Goal: Task Accomplishment & Management: Complete application form

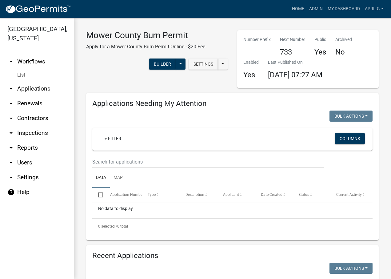
select select "1: 25"
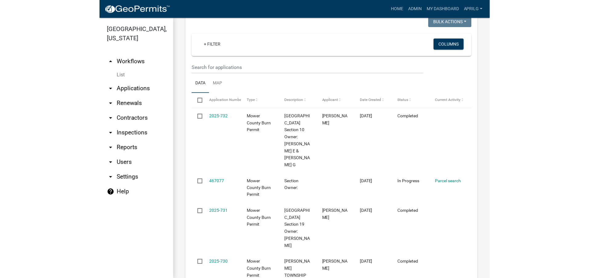
scroll to position [224, 0]
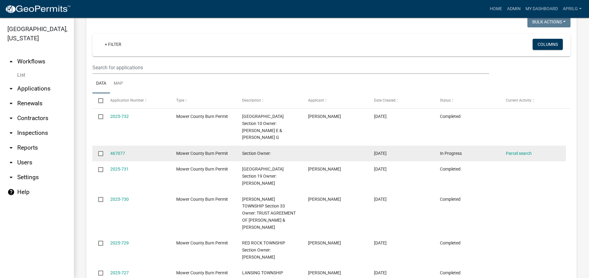
click at [100, 151] on input "checkbox" at bounding box center [100, 153] width 4 height 4
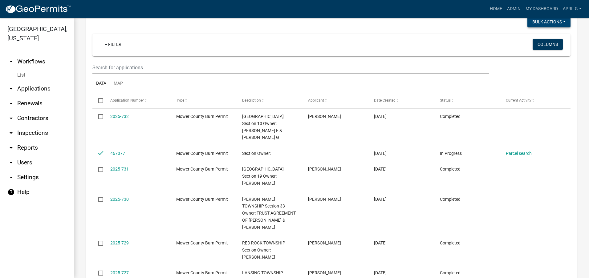
click at [391, 39] on button "Void" at bounding box center [545, 37] width 49 height 15
checkbox input "false"
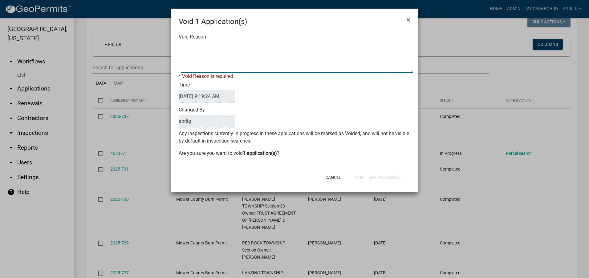
click at [188, 47] on textarea "Void Reason" at bounding box center [297, 57] width 232 height 31
type textarea "incomplete"
click at [374, 177] on div "Cancel Void 1 Application(s)" at bounding box center [335, 177] width 152 height 16
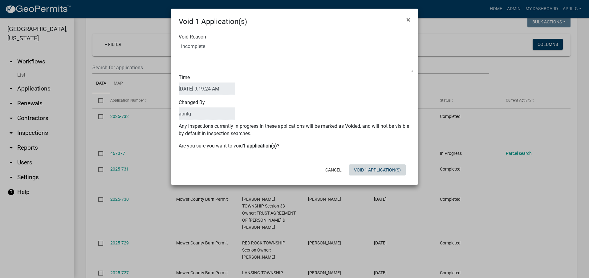
click at [377, 170] on button "Void 1 Application(s)" at bounding box center [377, 169] width 57 height 11
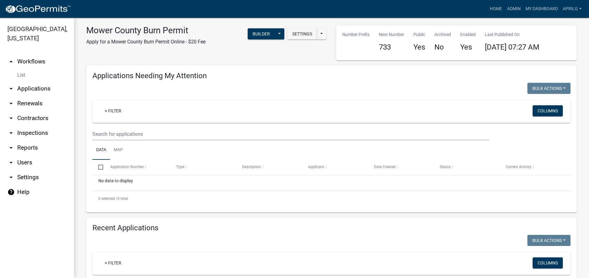
scroll to position [0, 0]
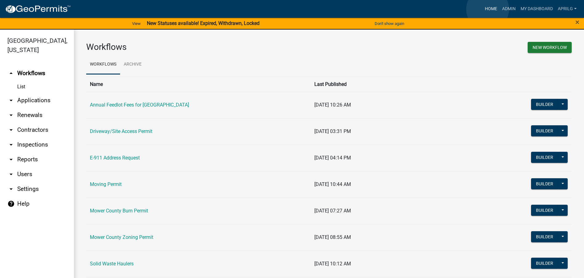
click at [488, 9] on link "Home" at bounding box center [490, 9] width 17 height 12
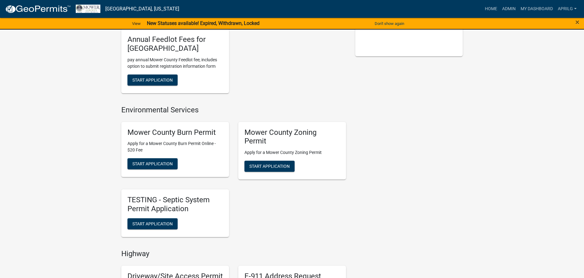
scroll to position [154, 0]
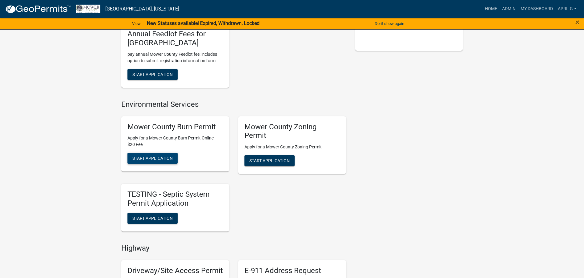
click at [148, 156] on span "Start Application" at bounding box center [152, 158] width 40 height 5
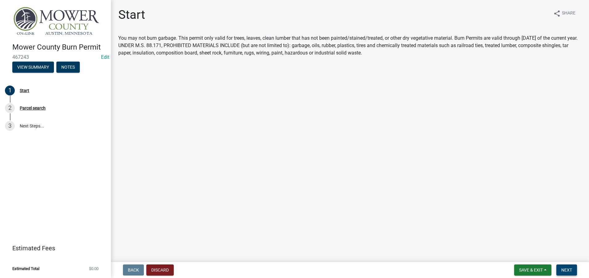
click at [563, 266] on button "Next" at bounding box center [566, 269] width 21 height 11
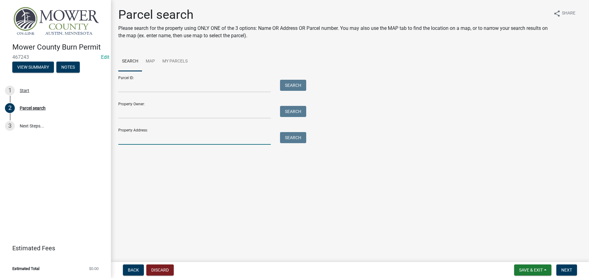
click at [122, 136] on input "Property Address:" at bounding box center [194, 138] width 152 height 13
type input "72652"
click at [286, 133] on button "Search" at bounding box center [293, 137] width 26 height 11
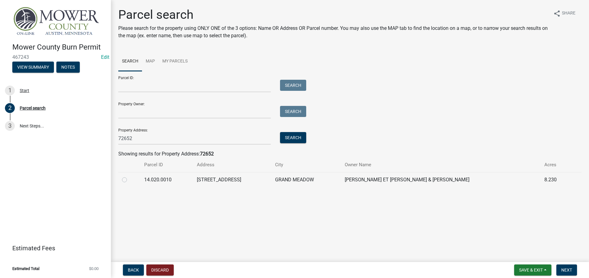
click at [120, 179] on td at bounding box center [129, 179] width 22 height 15
click at [129, 176] on label at bounding box center [129, 176] width 0 height 0
click at [129, 180] on input "radio" at bounding box center [131, 178] width 4 height 4
radio input "true"
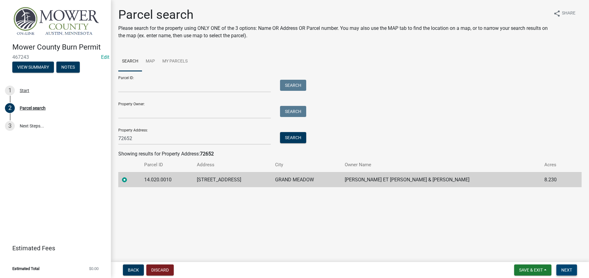
click at [564, 268] on span "Next" at bounding box center [566, 270] width 11 height 5
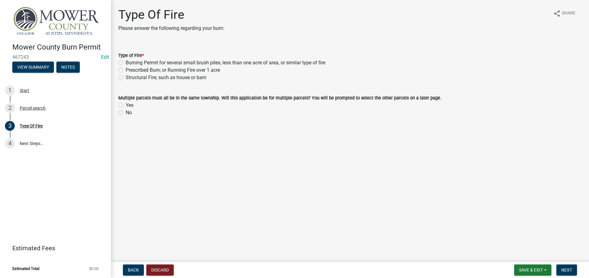
click at [126, 63] on label "Burning Permit for several small brush piles, less than one acre of area, or si…" at bounding box center [226, 62] width 200 height 7
click at [126, 63] on input "Burning Permit for several small brush piles, less than one acre of area, or si…" at bounding box center [128, 61] width 4 height 4
radio input "true"
click at [126, 113] on label "No" at bounding box center [129, 112] width 6 height 7
click at [126, 113] on input "No" at bounding box center [128, 111] width 4 height 4
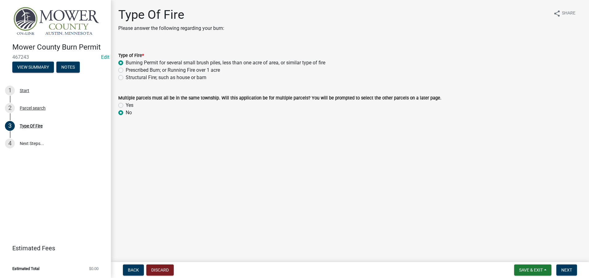
radio input "true"
click at [573, 272] on button "Next" at bounding box center [566, 269] width 21 height 11
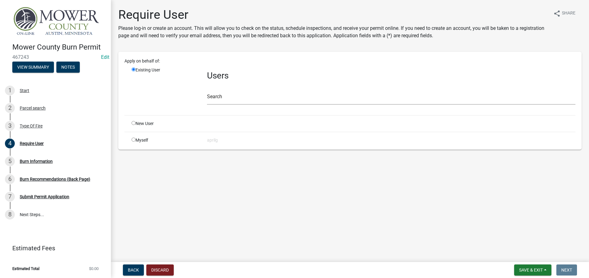
click at [133, 139] on input "radio" at bounding box center [133, 140] width 4 height 4
radio input "true"
radio input "false"
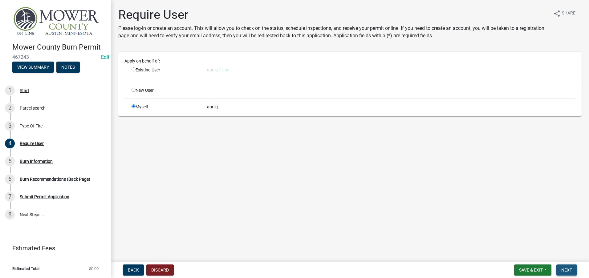
click at [561, 266] on button "Next" at bounding box center [566, 269] width 21 height 11
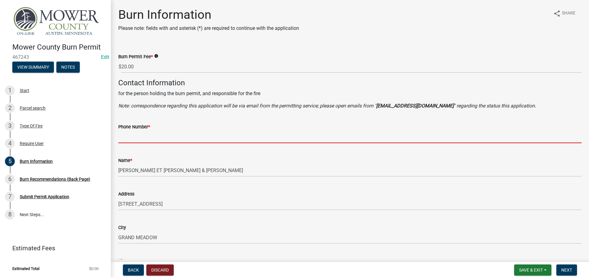
click at [130, 134] on input "Phone Number *" at bounding box center [349, 137] width 463 height 13
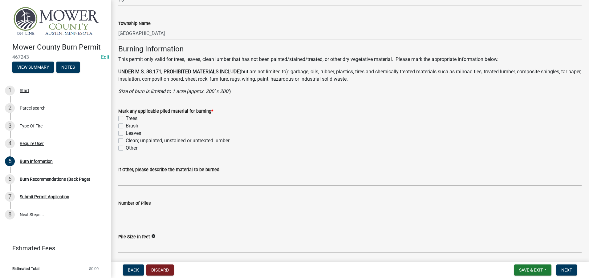
scroll to position [400, 0]
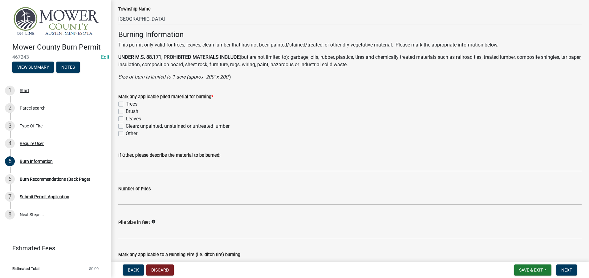
type input "[PHONE_NUMBER]"
click at [126, 105] on label "Trees" at bounding box center [132, 103] width 12 height 7
click at [126, 104] on input "Trees" at bounding box center [128, 102] width 4 height 4
checkbox input "true"
checkbox input "false"
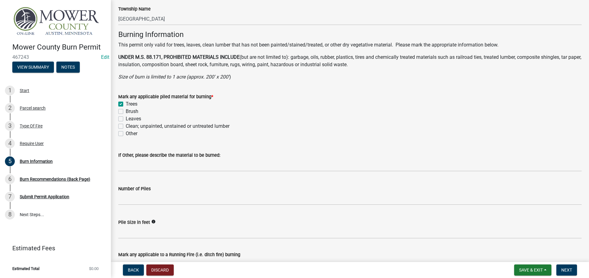
checkbox input "false"
click at [126, 112] on label "Brush" at bounding box center [132, 111] width 13 height 7
click at [126, 112] on input "Brush" at bounding box center [128, 110] width 4 height 4
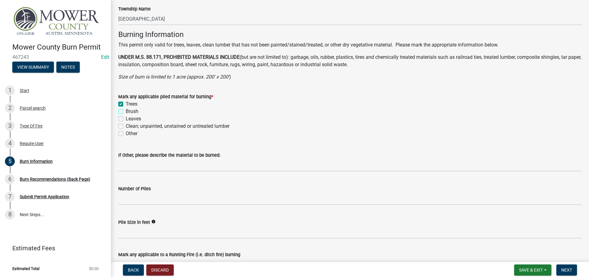
checkbox input "true"
checkbox input "false"
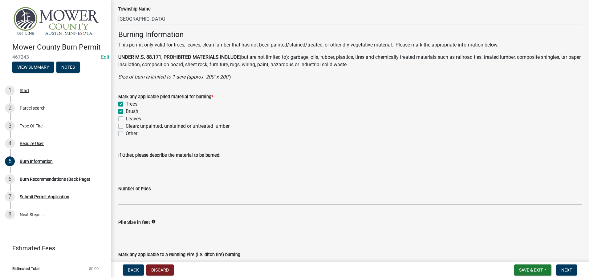
checkbox input "false"
click at [126, 116] on label "Leaves" at bounding box center [133, 118] width 15 height 7
click at [126, 116] on input "Leaves" at bounding box center [128, 117] width 4 height 4
checkbox input "true"
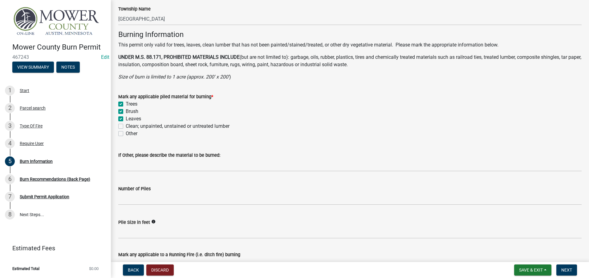
checkbox input "true"
checkbox input "false"
click at [126, 126] on label "Clean; unpainted, unstained or untreated lumber" at bounding box center [178, 126] width 104 height 7
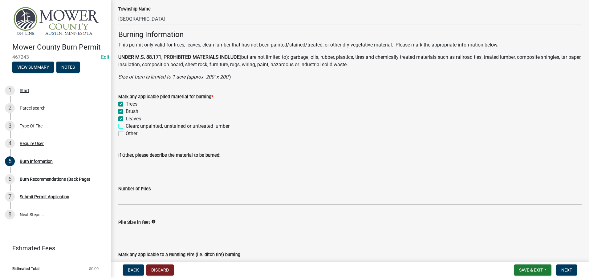
click at [126, 126] on input "Clean; unpainted, unstained or untreated lumber" at bounding box center [128, 125] width 4 height 4
checkbox input "true"
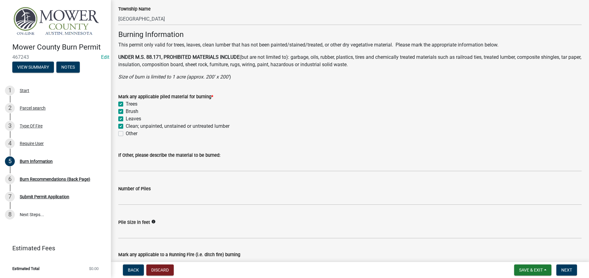
checkbox input "true"
checkbox input "false"
click at [569, 271] on span "Next" at bounding box center [566, 270] width 11 height 5
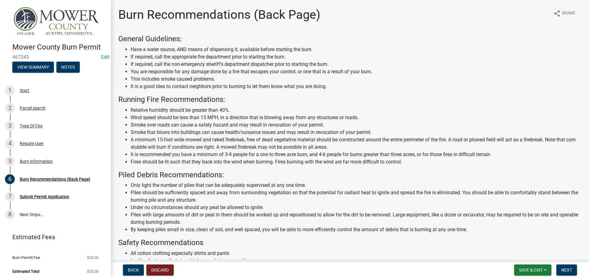
scroll to position [56, 0]
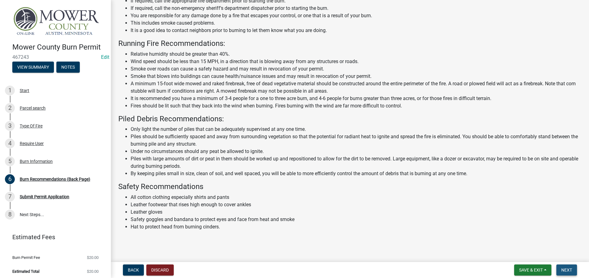
click at [565, 268] on span "Next" at bounding box center [566, 270] width 11 height 5
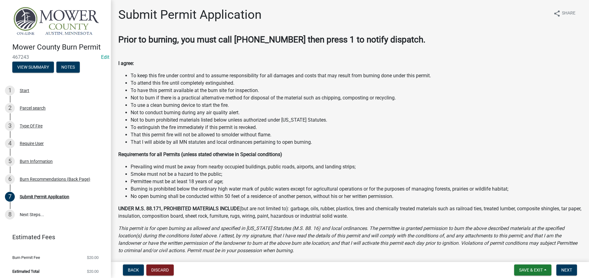
scroll to position [198, 0]
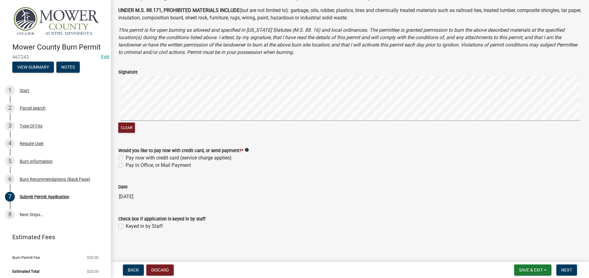
click at [126, 166] on label "Pay in Office, or Mail Payment" at bounding box center [158, 165] width 65 height 7
click at [126, 166] on input "Pay in Office, or Mail Payment" at bounding box center [128, 164] width 4 height 4
radio input "true"
click at [126, 228] on label "Keyed in by Staff" at bounding box center [144, 226] width 37 height 7
click at [126, 227] on input "Keyed in by Staff" at bounding box center [128, 225] width 4 height 4
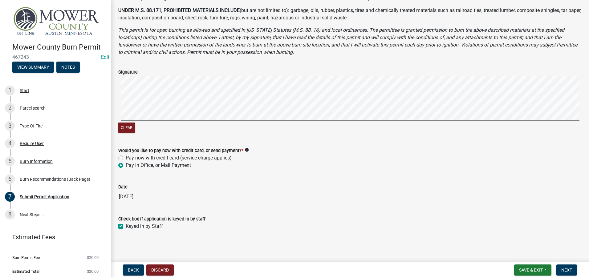
checkbox input "true"
click at [568, 268] on span "Next" at bounding box center [566, 270] width 11 height 5
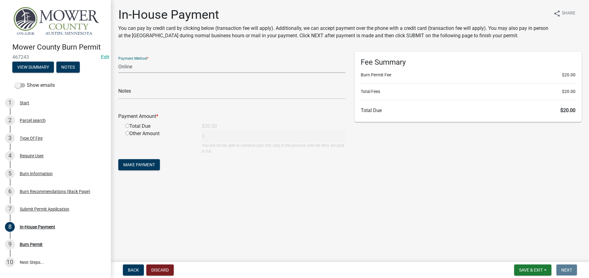
click at [144, 68] on select "Credit Card POS Check Cash Online" at bounding box center [231, 66] width 227 height 13
select select "2: 1"
click at [118, 60] on select "Credit Card POS Check Cash Online" at bounding box center [231, 66] width 227 height 13
click at [128, 126] on input "radio" at bounding box center [127, 126] width 4 height 4
radio input "true"
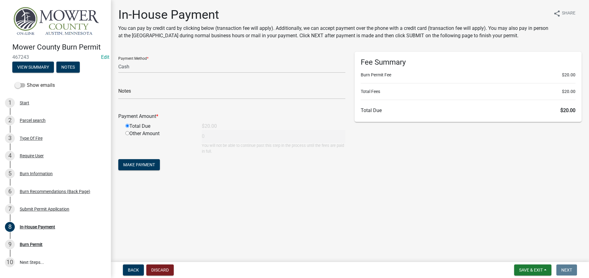
type input "20"
click at [136, 165] on span "Make Payment" at bounding box center [139, 164] width 32 height 5
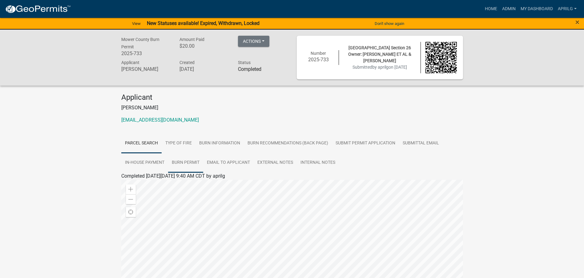
click at [190, 164] on link "Burn Permit" at bounding box center [185, 163] width 35 height 20
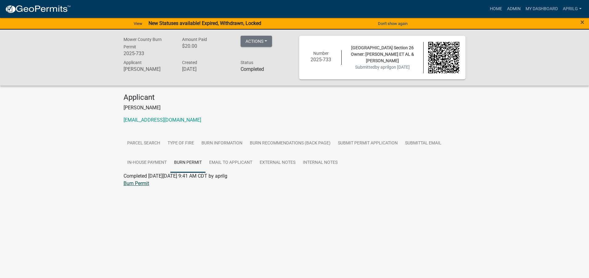
click at [135, 183] on link "Burn Permit" at bounding box center [136, 183] width 26 height 6
